Goal: Transaction & Acquisition: Purchase product/service

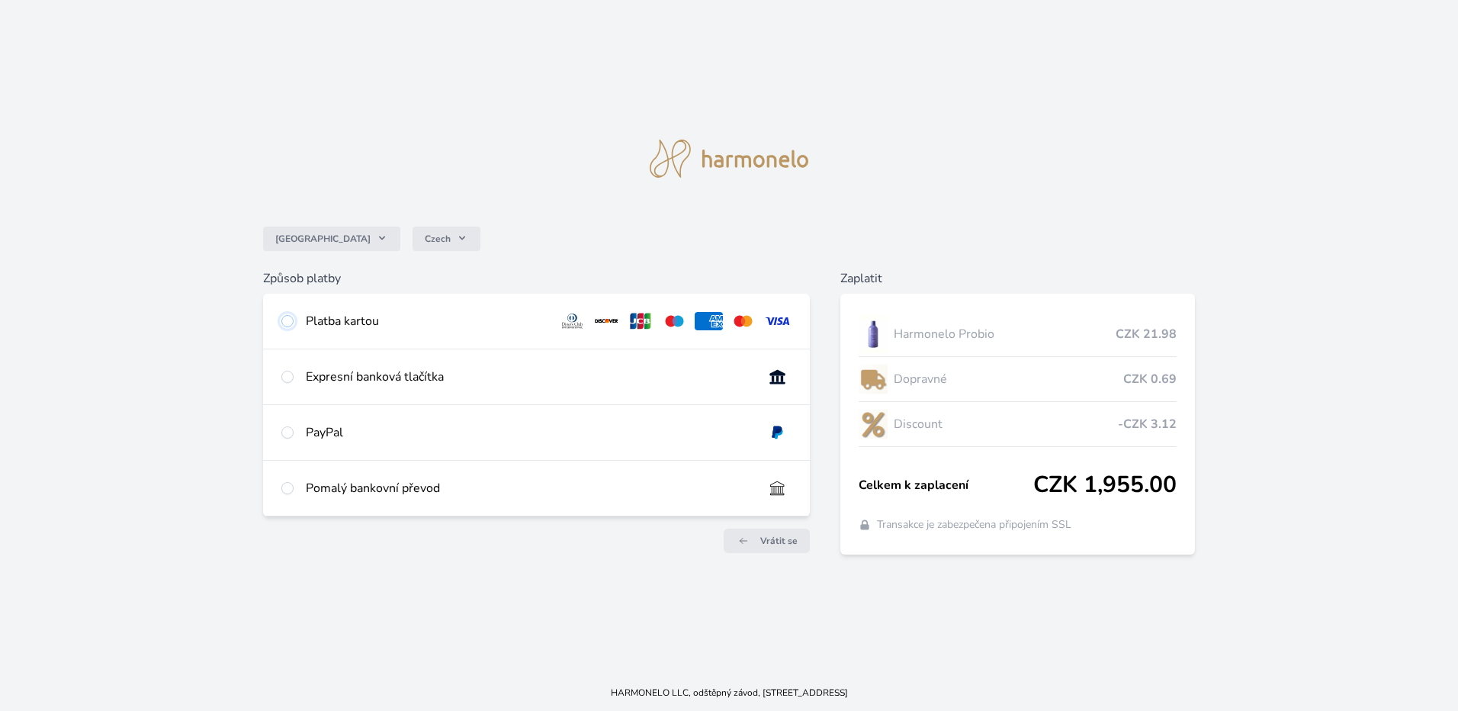
click at [286, 323] on input "radio" at bounding box center [287, 321] width 12 height 12
radio input "true"
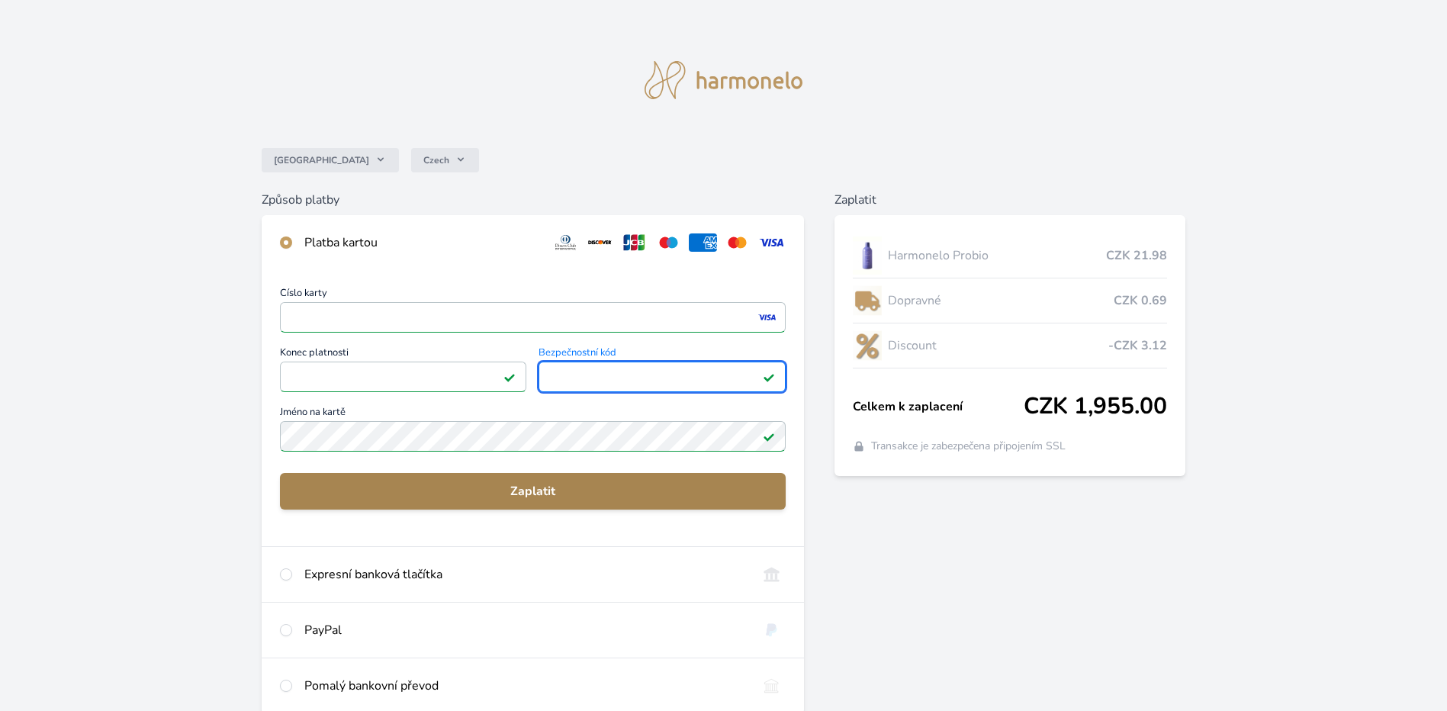
click at [532, 487] on span "Zaplatit" at bounding box center [532, 491] width 481 height 18
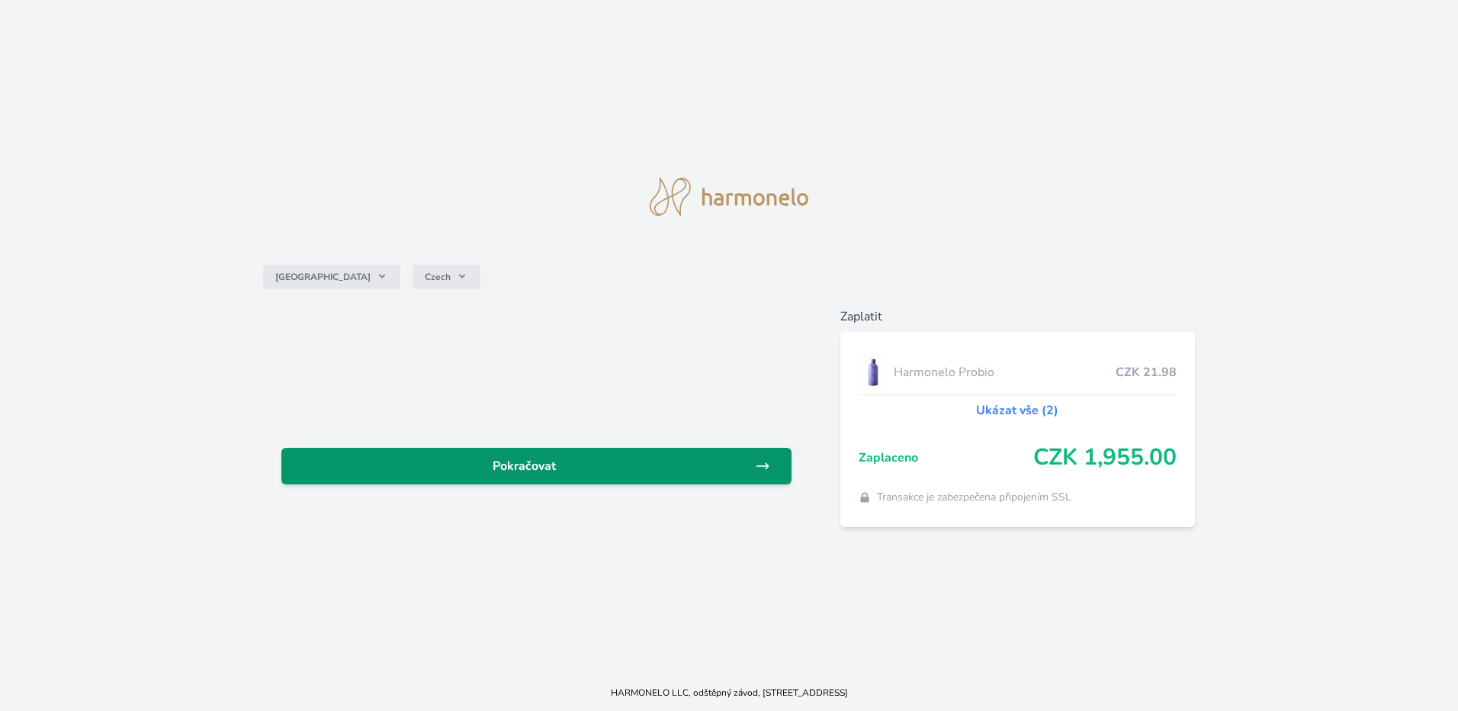
click at [527, 458] on span "Pokračovat" at bounding box center [524, 466] width 461 height 18
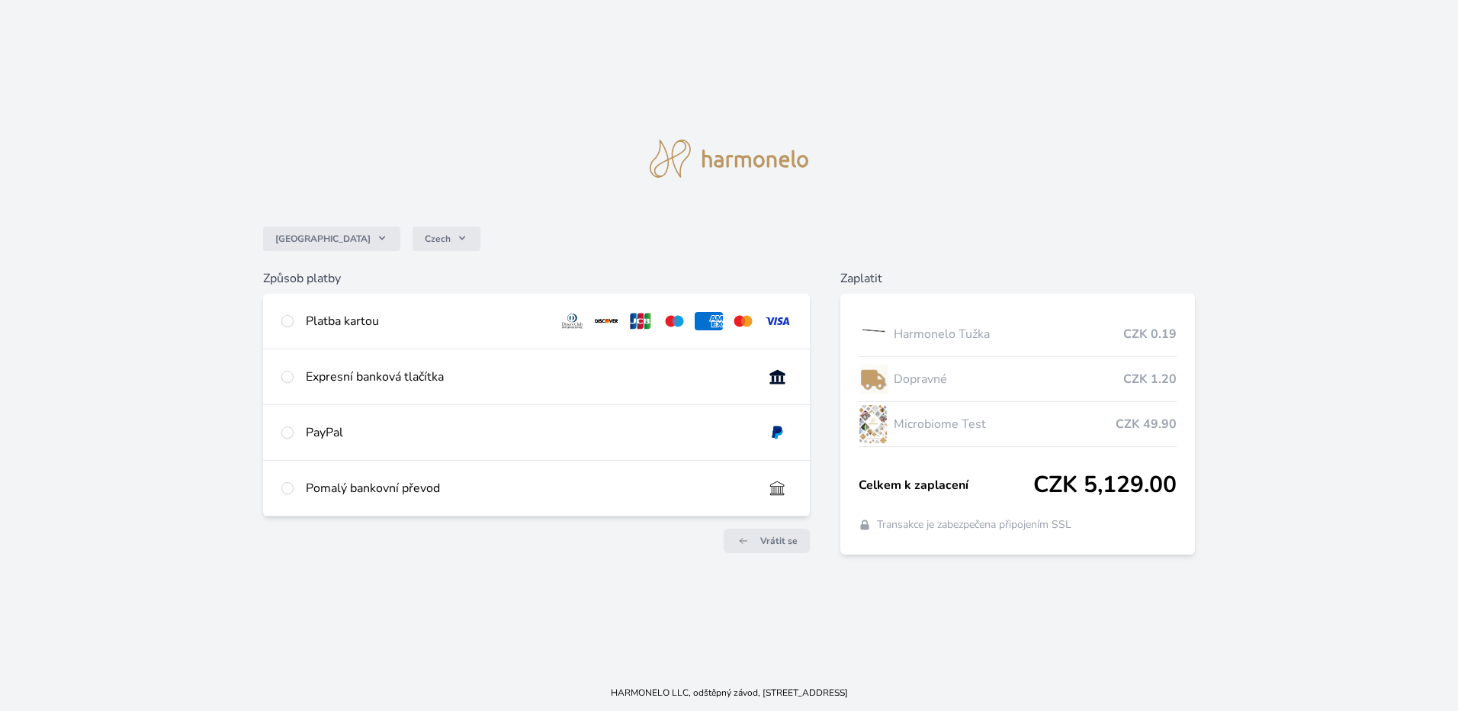
click at [290, 327] on div at bounding box center [287, 321] width 12 height 18
radio input "true"
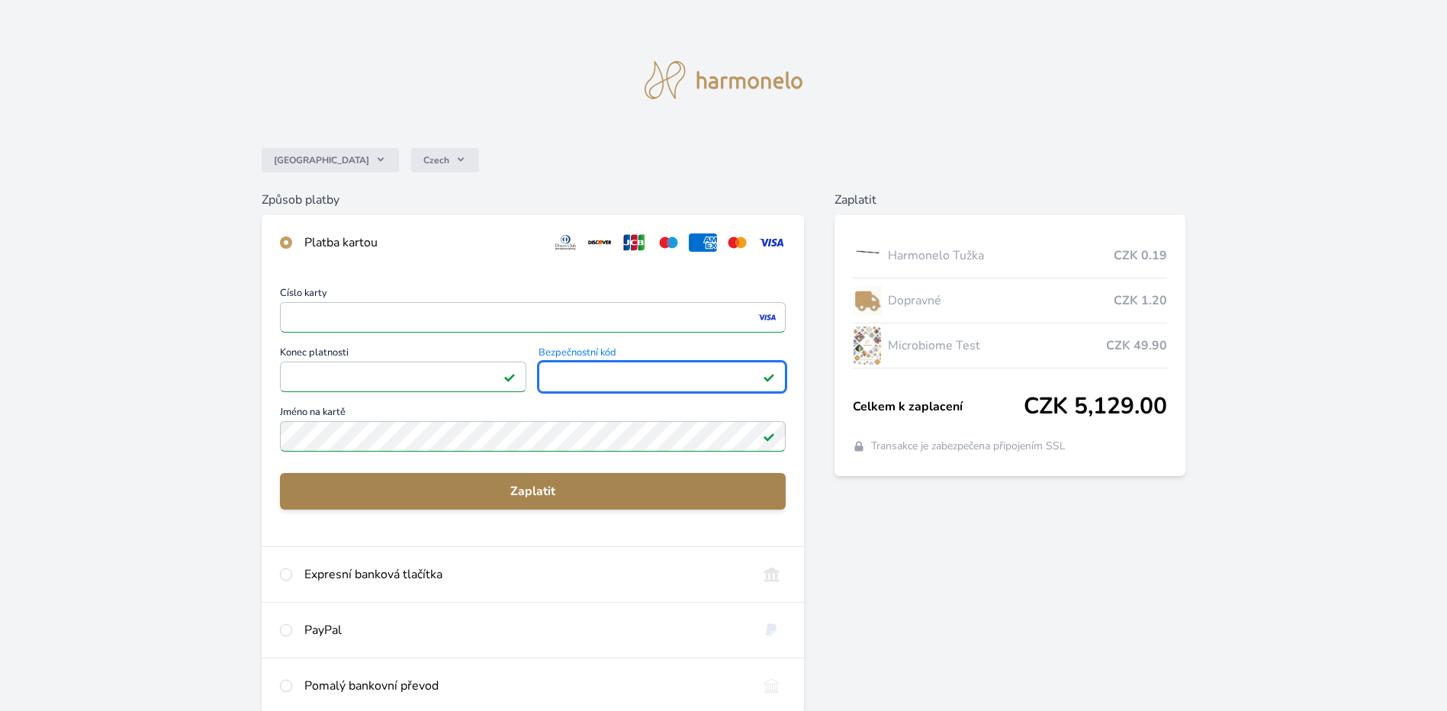
click at [602, 506] on button "Zaplatit" at bounding box center [533, 491] width 506 height 37
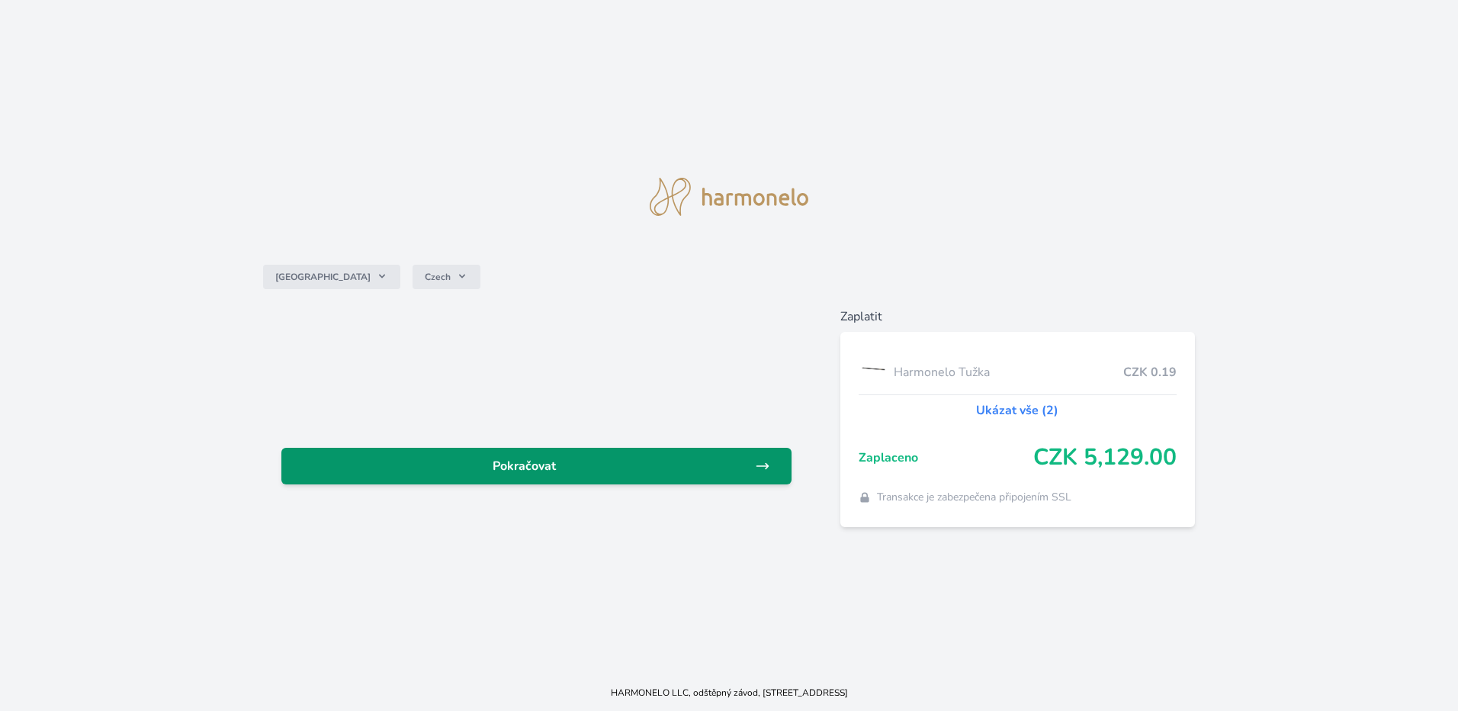
click at [550, 467] on span "Pokračovat" at bounding box center [524, 466] width 461 height 18
